Goal: Ask a question

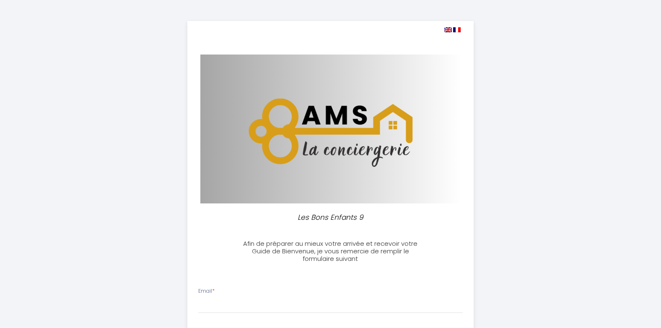
select select
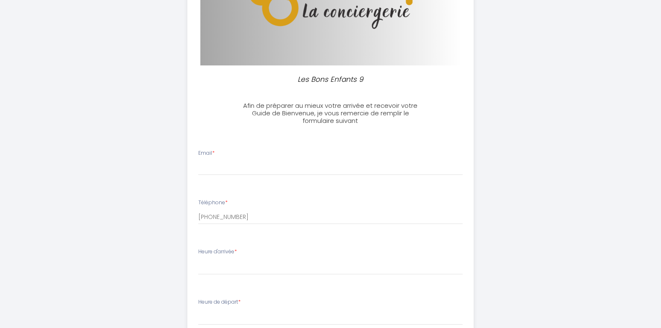
scroll to position [148, 0]
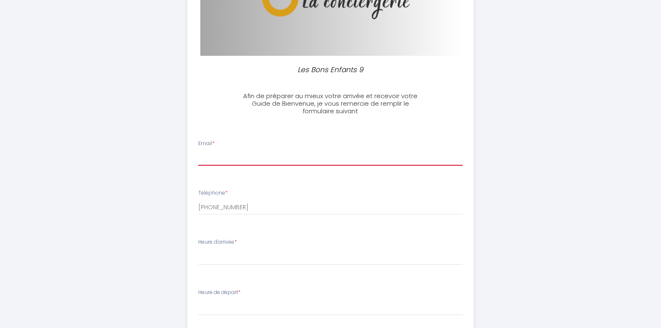
click at [218, 155] on input "Email *" at bounding box center [330, 158] width 265 height 15
type input "[EMAIL_ADDRESS][DOMAIN_NAME]"
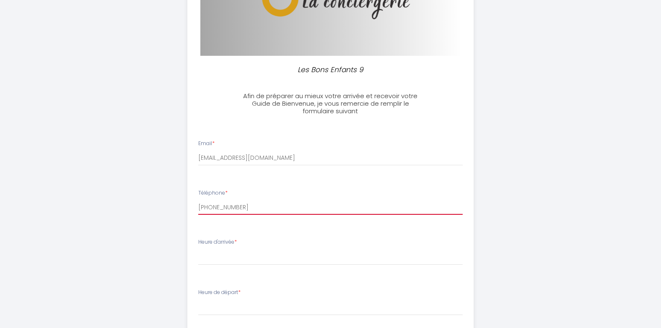
click at [224, 208] on input "[PHONE_NUMBER]" at bounding box center [330, 207] width 265 height 15
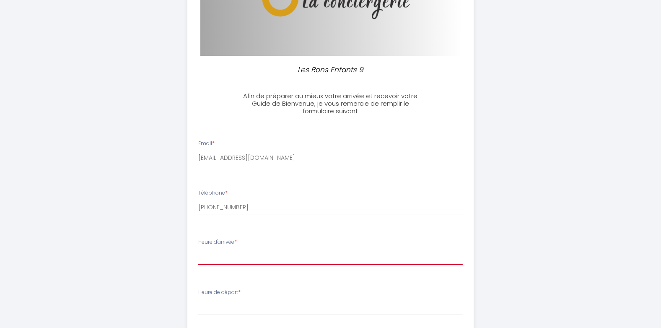
click at [235, 251] on select "15:00 15:30 16:00 16:30 17:00 17:30 18:00 18:30 19:00 19:30 20:00 20:30 21:00 2…" at bounding box center [330, 257] width 265 height 16
click at [198, 249] on select "15:00 15:30 16:00 16:30 17:00 17:30 18:00 18:30 19:00 19:30 20:00 20:30 21:00 2…" at bounding box center [330, 257] width 265 height 16
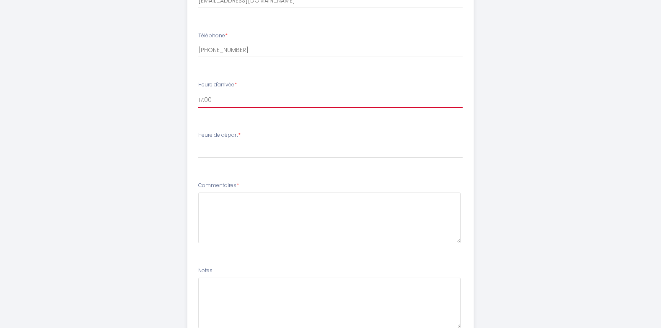
scroll to position [307, 0]
click at [211, 96] on select "15:00 15:30 16:00 16:30 17:00 17:30 18:00 18:30 19:00 19:30 20:00 20:30 21:00 2…" at bounding box center [330, 98] width 265 height 16
select select "16:30"
click at [198, 90] on select "15:00 15:30 16:00 16:30 17:00 17:30 18:00 18:30 19:00 19:30 20:00 20:30 21:00 2…" at bounding box center [330, 98] width 265 height 16
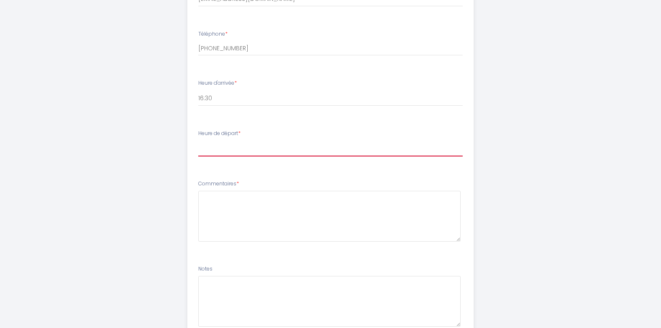
click at [207, 151] on select "00:00 00:30 01:00 01:30 02:00 02:30 03:00 03:30 04:00 04:30 05:00 05:30 06:00 0…" at bounding box center [330, 148] width 265 height 16
select select "10:00"
click at [198, 140] on select "00:00 00:30 01:00 01:30 02:00 02:30 03:00 03:30 04:00 04:30 05:00 05:30 06:00 0…" at bounding box center [330, 148] width 265 height 16
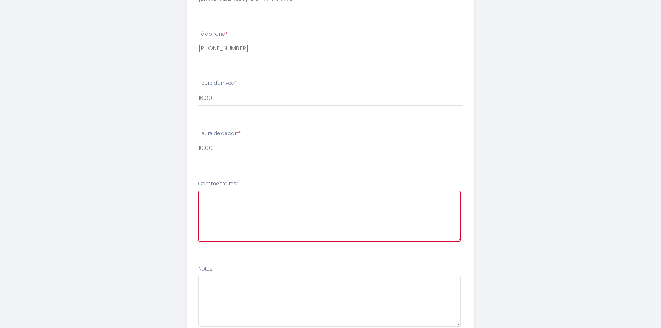
click at [212, 199] on textarea at bounding box center [329, 216] width 263 height 51
drag, startPoint x: 241, startPoint y: 196, endPoint x: 258, endPoint y: 196, distance: 16.8
click at [258, 196] on textarea "merci de me répondre ," at bounding box center [329, 216] width 263 height 51
drag, startPoint x: 275, startPoint y: 198, endPoint x: 234, endPoint y: 198, distance: 41.1
click at [234, 198] on textarea "merci de me répondre ," at bounding box center [329, 216] width 263 height 51
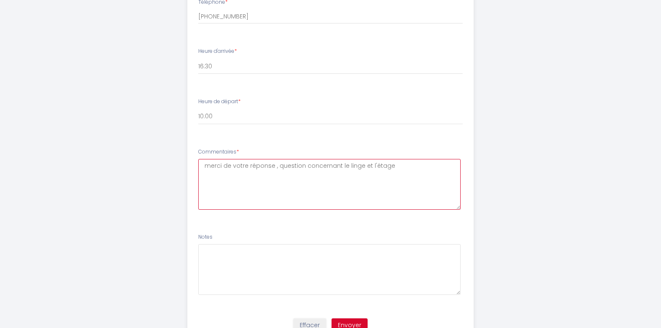
scroll to position [377, 0]
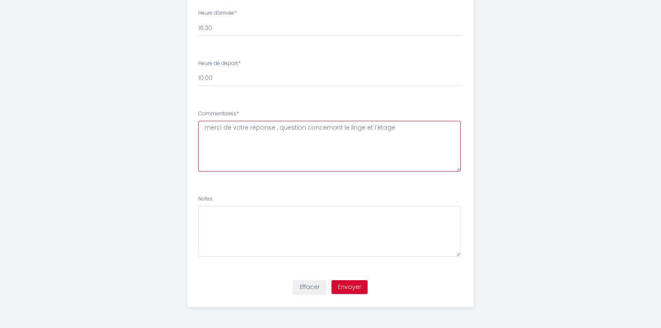
type textarea "merci de votre réponse , question concernant le linge et l'étage"
click at [356, 287] on button "Envoyer" at bounding box center [350, 287] width 36 height 14
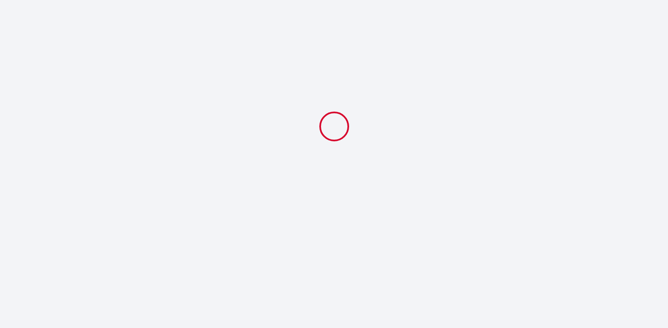
select select "16:30"
select select "10:00"
